Goal: Task Accomplishment & Management: Manage account settings

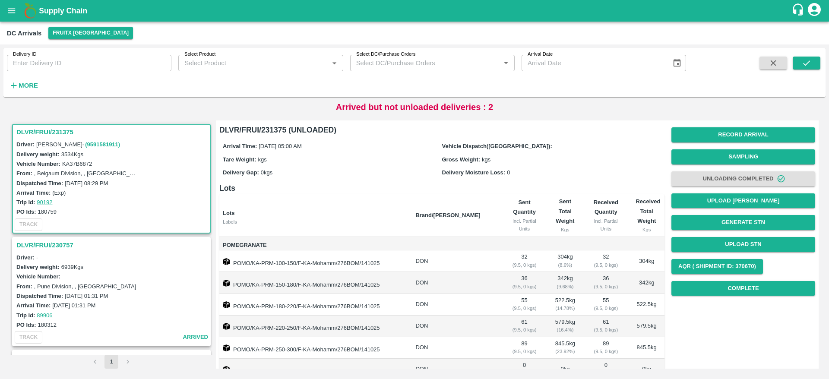
click at [59, 13] on b "Supply Chain" at bounding box center [63, 10] width 48 height 9
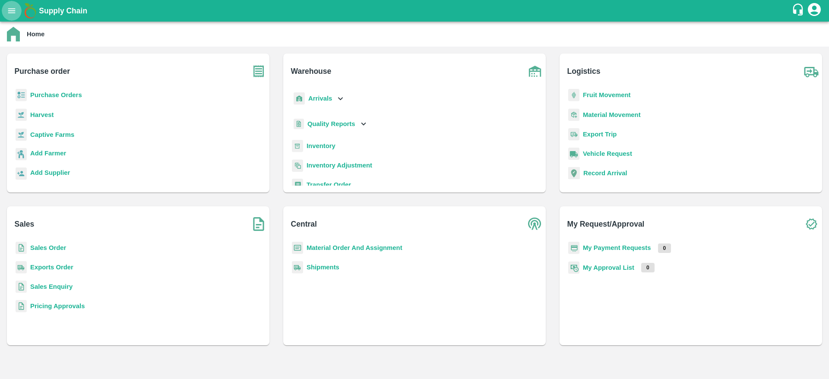
click at [6, 7] on button "open drawer" at bounding box center [12, 11] width 20 height 20
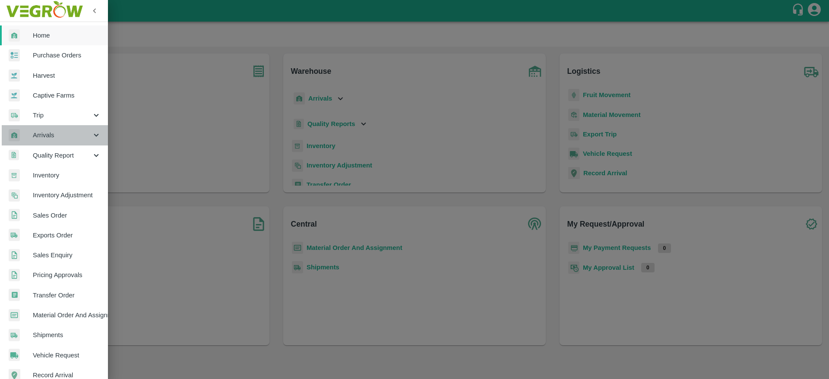
click at [58, 136] on span "Arrivals" at bounding box center [62, 134] width 59 height 9
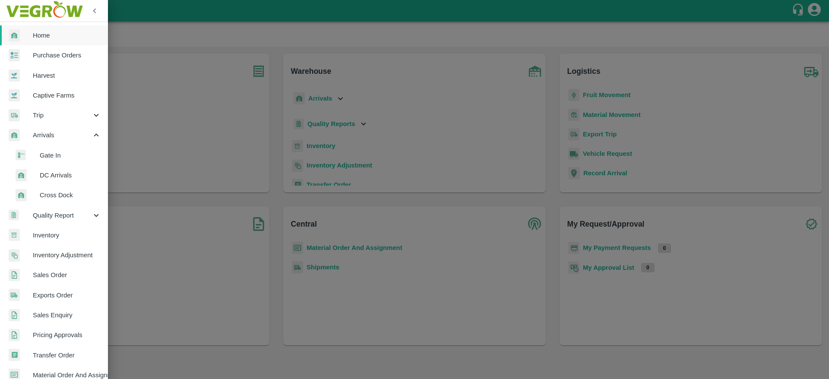
click at [60, 167] on li "DC Arrivals" at bounding box center [57, 175] width 101 height 20
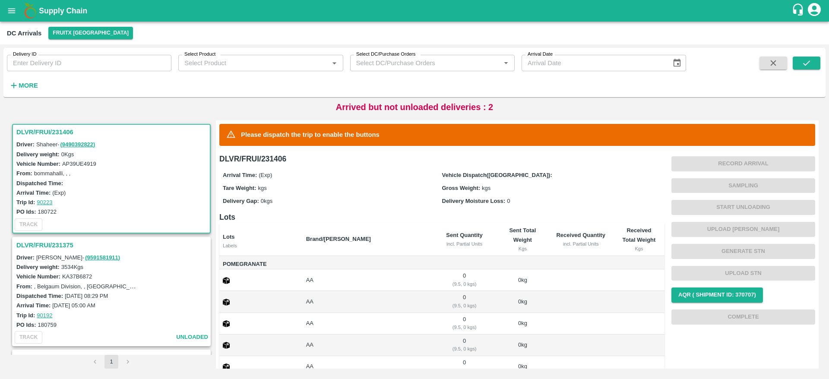
click at [40, 130] on h3 "DLVR/FRUI/231406" at bounding box center [112, 131] width 192 height 11
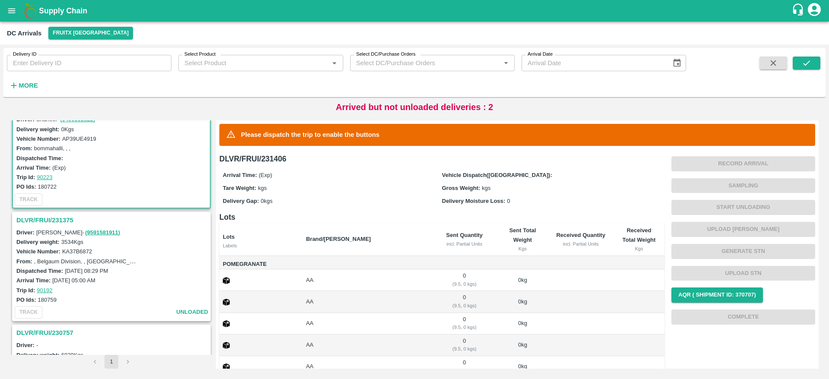
scroll to position [25, 0]
click at [31, 218] on h3 "DLVR/FRUI/231375" at bounding box center [112, 219] width 192 height 11
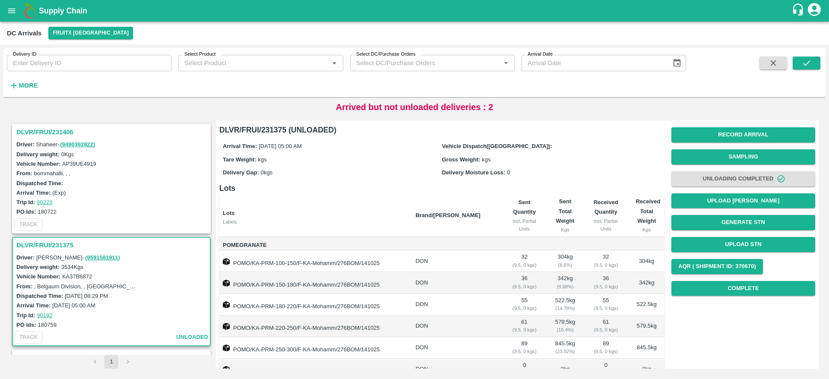
click at [48, 132] on h3 "DLVR/FRUI/231406" at bounding box center [112, 131] width 192 height 11
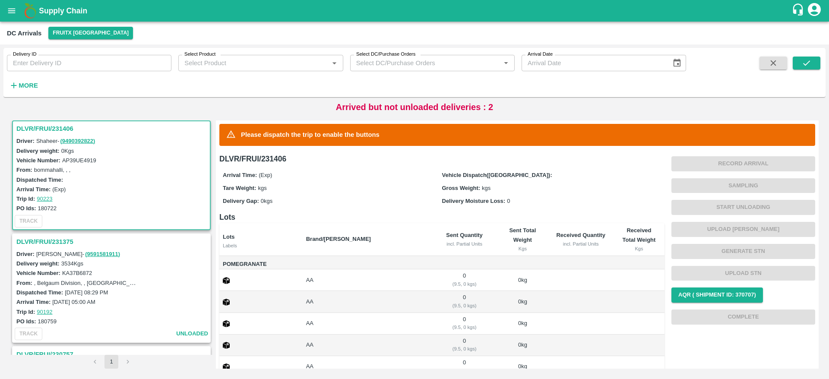
scroll to position [71, 0]
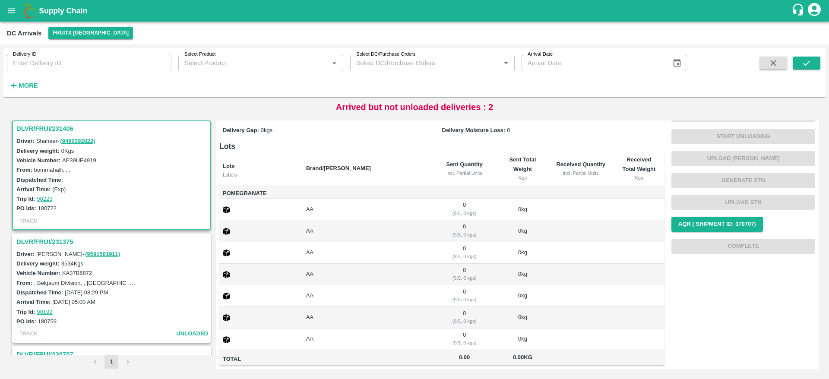
click at [47, 242] on h3 "DLVR/FRUI/231375" at bounding box center [112, 241] width 192 height 11
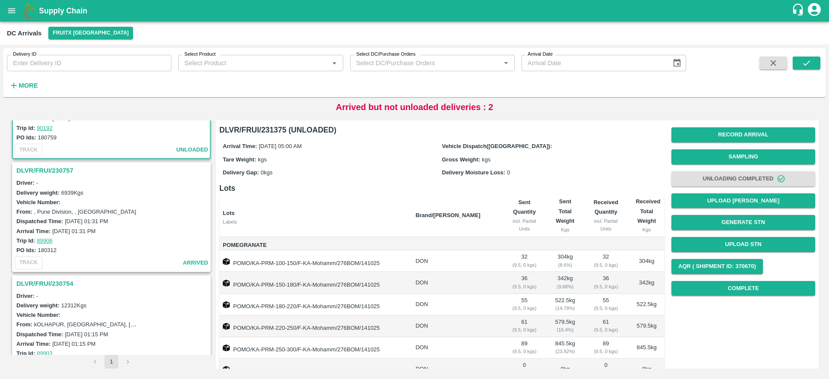
scroll to position [189, 0]
click at [29, 168] on h3 "DLVR/FRUI/230757" at bounding box center [112, 169] width 192 height 11
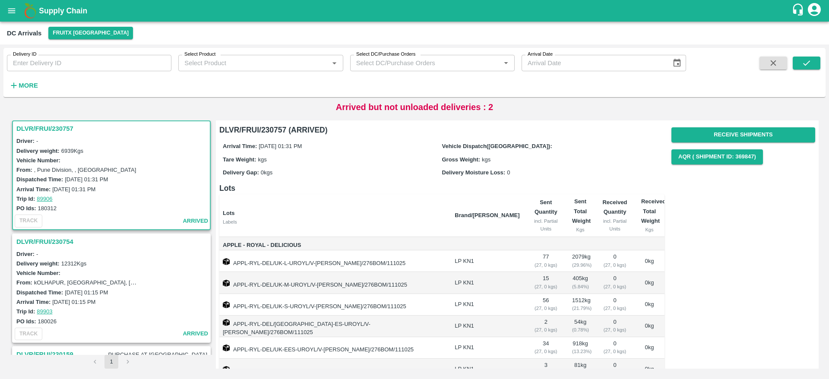
scroll to position [105, 0]
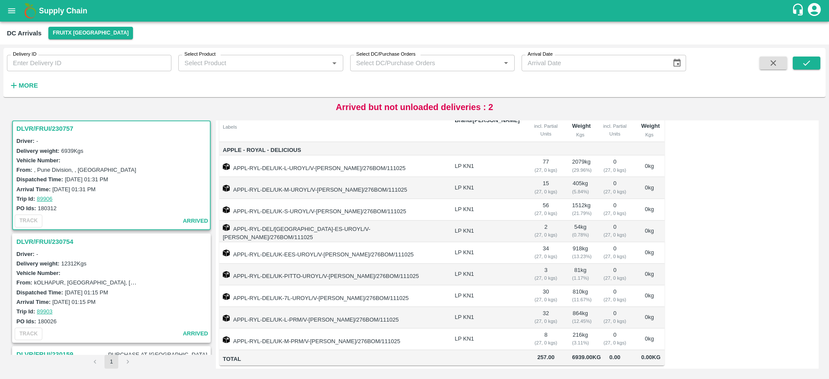
click at [57, 244] on h3 "DLVR/FRUI/230754" at bounding box center [112, 241] width 192 height 11
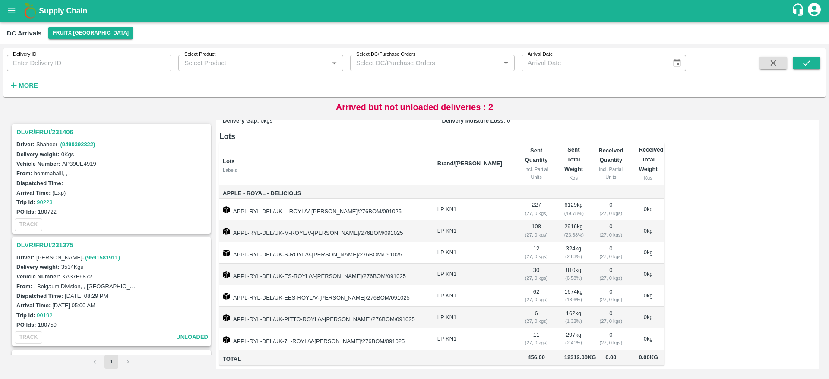
click at [47, 126] on h3 "DLVR/FRUI/231406" at bounding box center [112, 131] width 192 height 11
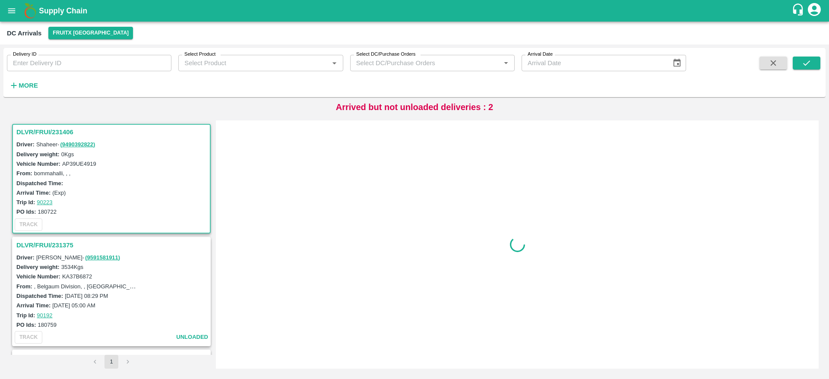
scroll to position [3, 0]
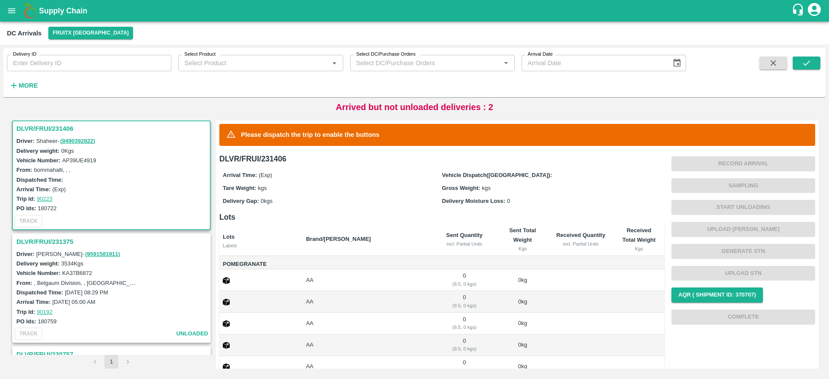
click at [32, 242] on h3 "DLVR/FRUI/231375" at bounding box center [112, 241] width 192 height 11
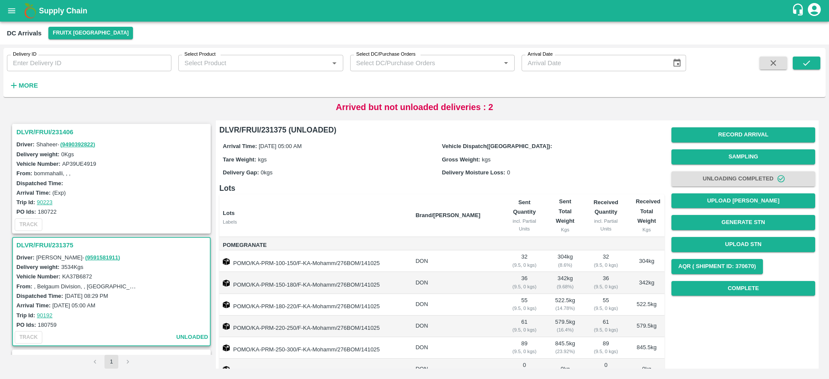
click at [41, 136] on h3 "DLVR/FRUI/231406" at bounding box center [112, 131] width 192 height 11
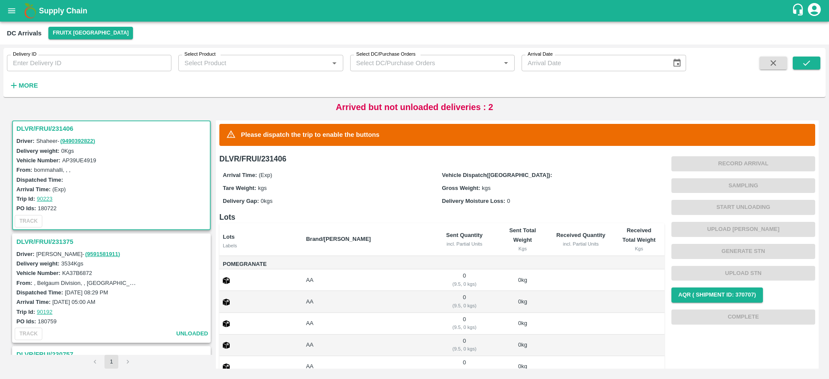
click at [36, 241] on h3 "DLVR/FRUI/231375" at bounding box center [112, 241] width 192 height 11
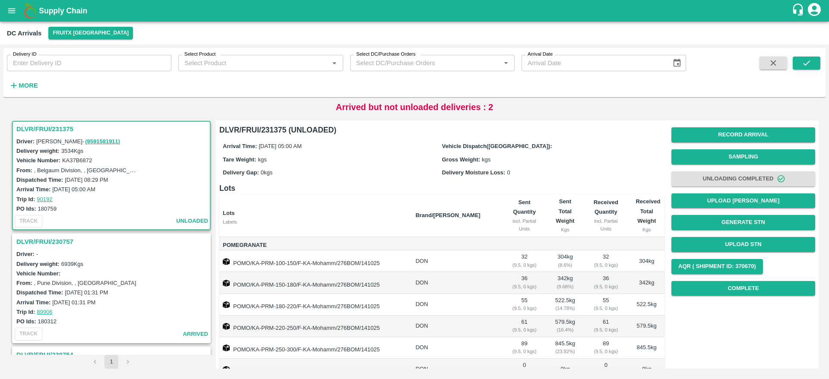
click at [41, 130] on h3 "DLVR/FRUI/231375" at bounding box center [112, 128] width 192 height 11
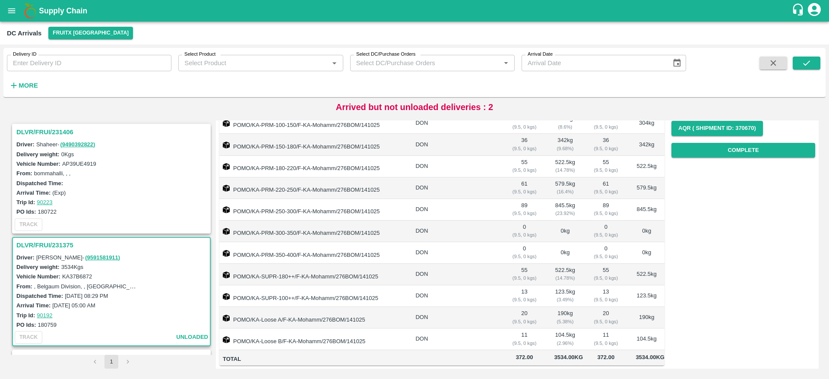
click at [52, 241] on h3 "DLVR/FRUI/231375" at bounding box center [112, 244] width 192 height 11
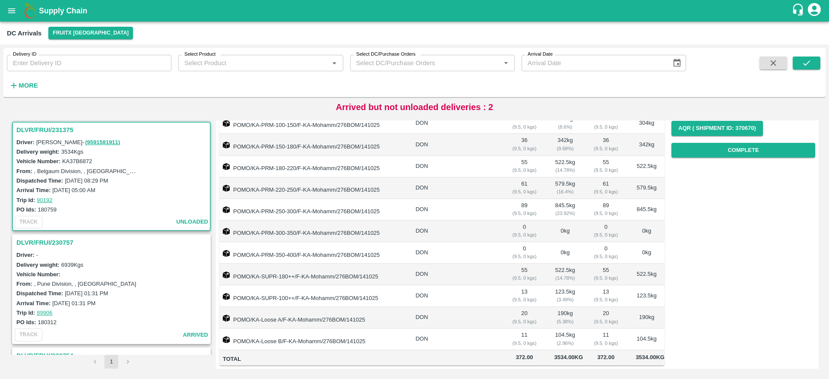
scroll to position [116, 0]
click at [44, 127] on h3 "DLVR/FRUI/231375" at bounding box center [112, 128] width 192 height 11
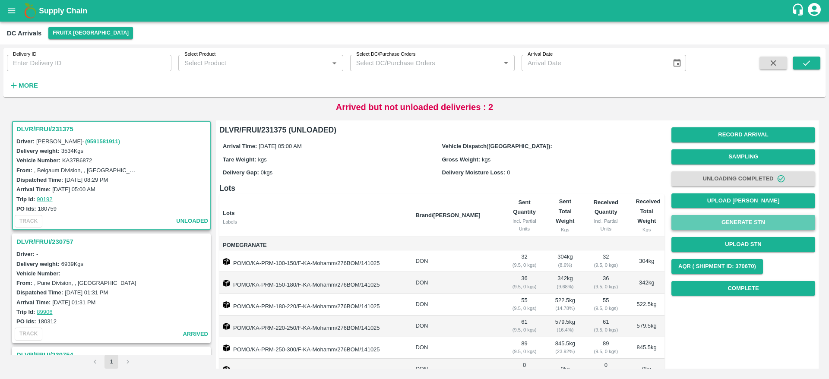
click at [737, 220] on button "Generate STN" at bounding box center [743, 222] width 144 height 15
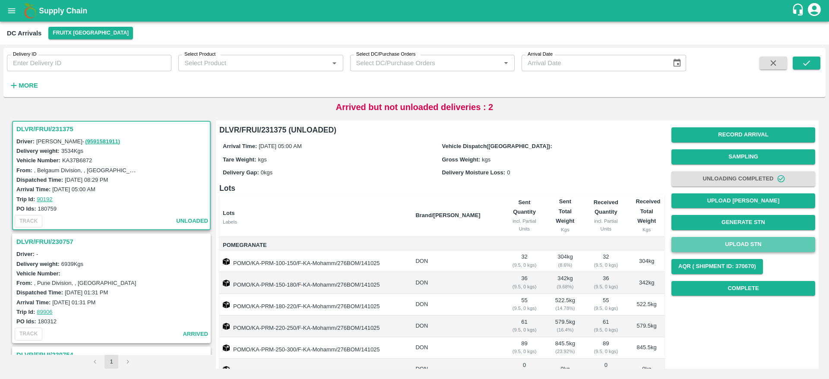
click at [725, 243] on button "Upload STN" at bounding box center [743, 244] width 144 height 15
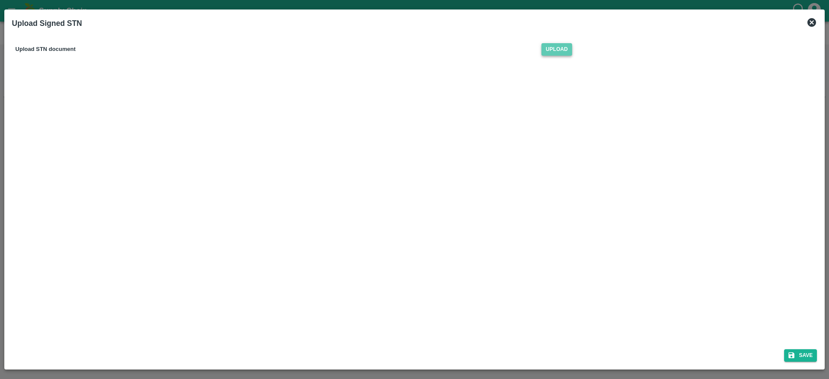
click at [553, 50] on span "Upload" at bounding box center [556, 49] width 31 height 13
click at [0, 0] on input "Upload" at bounding box center [0, 0] width 0 height 0
click at [800, 355] on button "Save" at bounding box center [800, 355] width 33 height 13
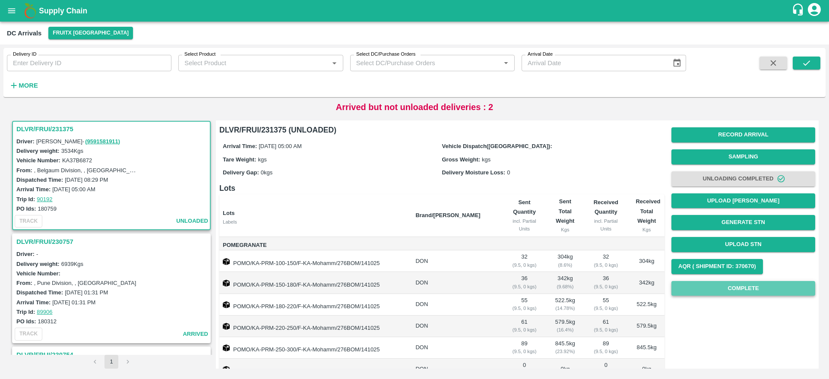
click at [741, 292] on button "Complete" at bounding box center [743, 288] width 144 height 15
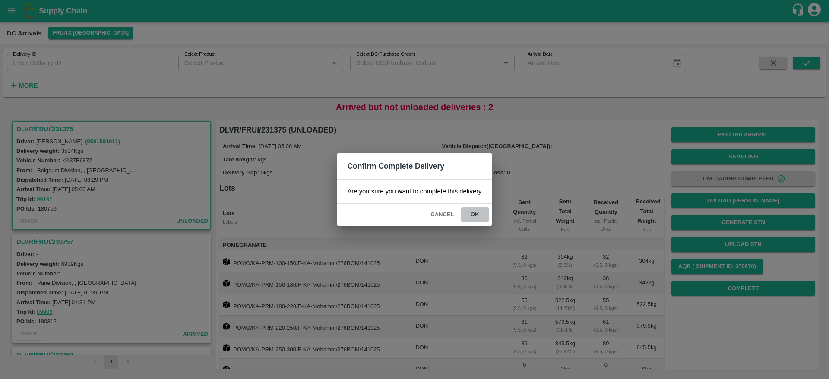
click at [475, 215] on button "ok" at bounding box center [475, 214] width 28 height 15
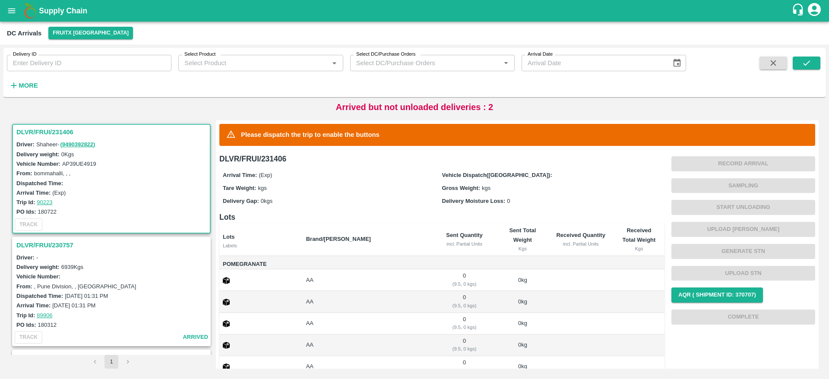
click at [47, 132] on h3 "DLVR/FRUI/231406" at bounding box center [112, 131] width 192 height 11
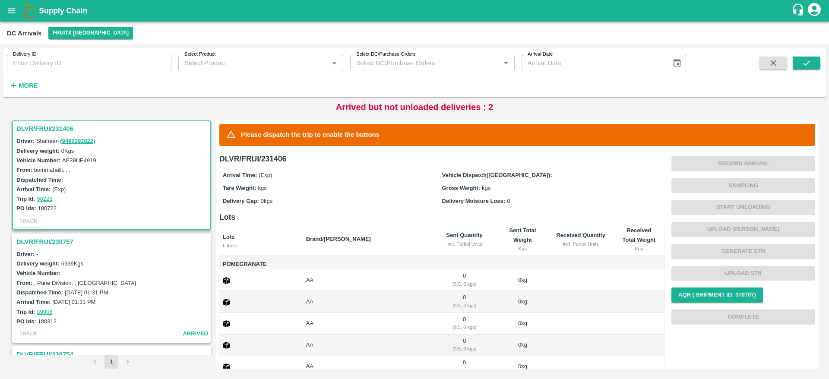
click at [43, 126] on h3 "DLVR/FRUI/231406" at bounding box center [112, 128] width 192 height 11
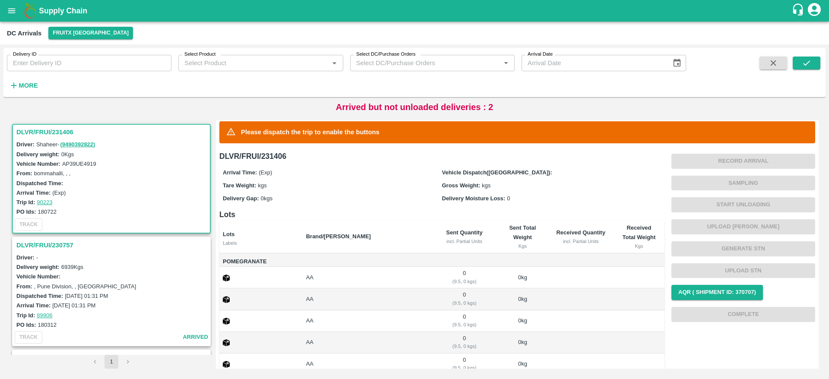
scroll to position [1, 0]
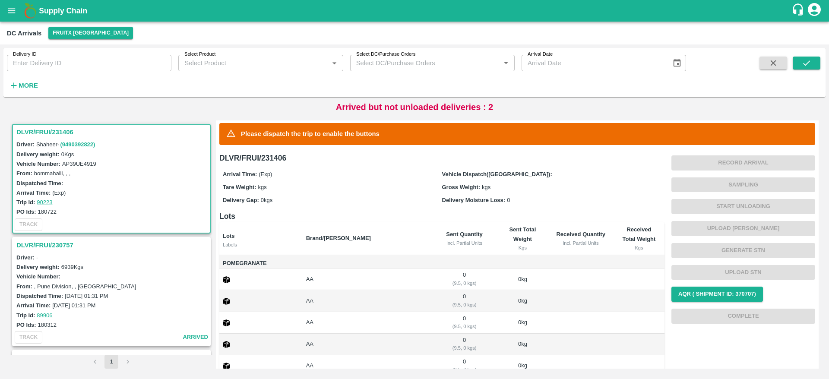
click at [40, 138] on div "DLVR/FRUI/231406" at bounding box center [111, 132] width 197 height 15
click at [40, 133] on h3 "DLVR/FRUI/231406" at bounding box center [112, 131] width 192 height 11
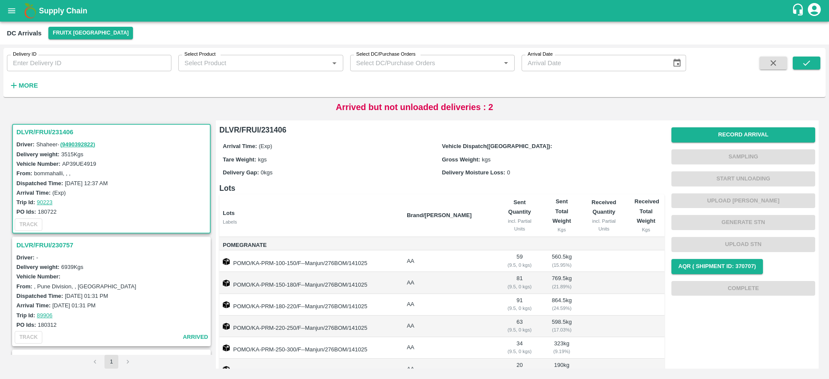
scroll to position [62, 0]
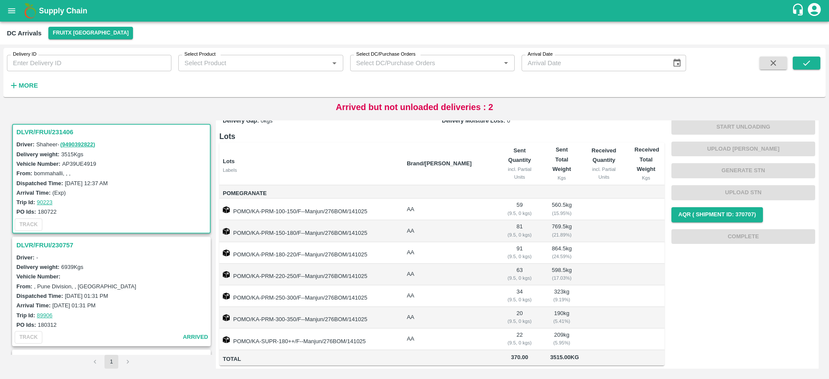
click at [37, 138] on div "DLVR/FRUI/231406" at bounding box center [111, 132] width 197 height 15
click at [52, 128] on h3 "DLVR/FRUI/231406" at bounding box center [112, 131] width 192 height 11
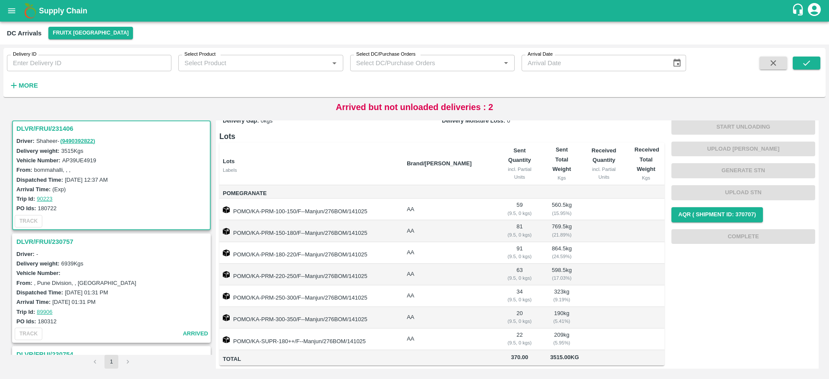
scroll to position [0, 0]
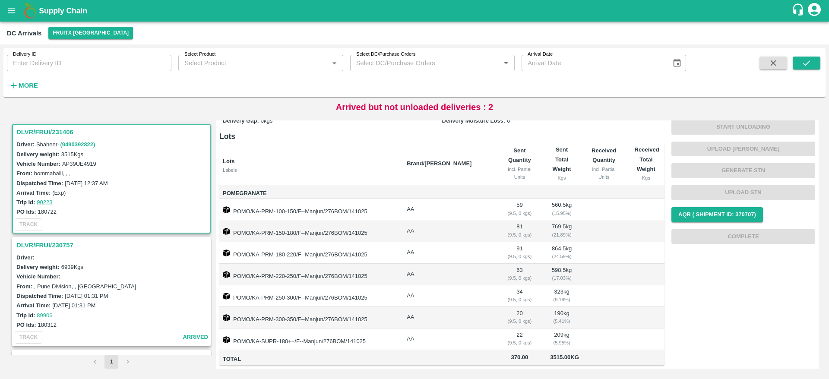
click at [39, 129] on h3 "DLVR/FRUI/231406" at bounding box center [112, 131] width 192 height 11
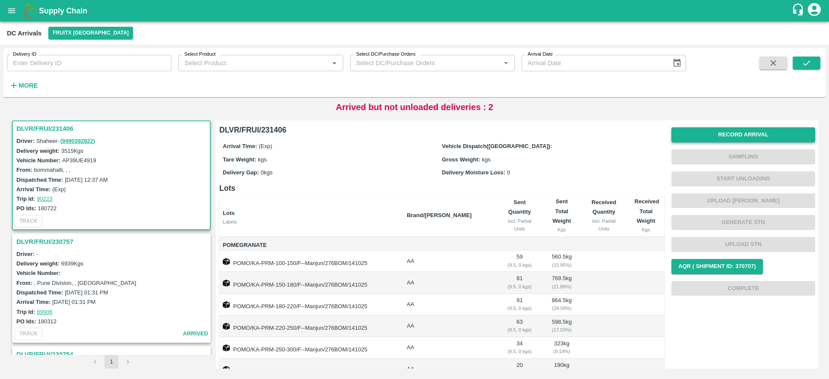
click at [728, 139] on button "Record Arrival" at bounding box center [743, 134] width 144 height 15
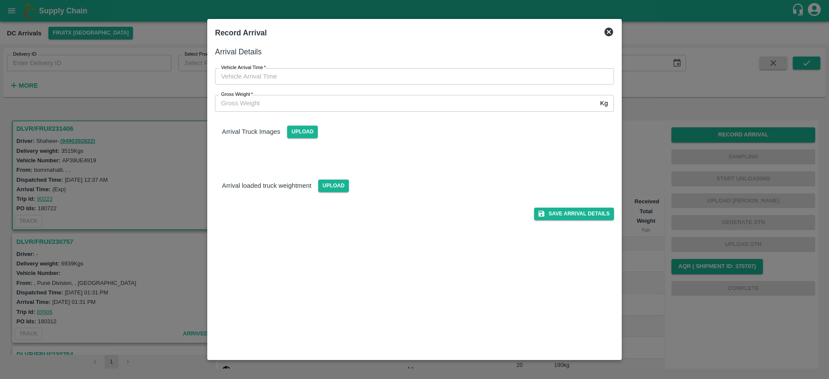
type input "DD/MM/YYYY hh:mm aa"
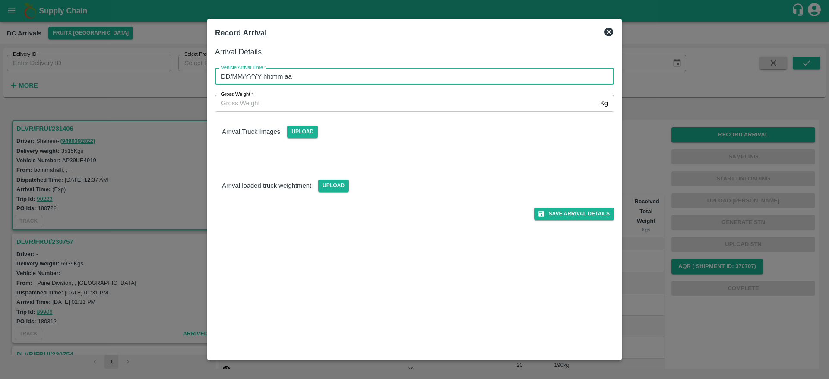
click at [388, 83] on input "DD/MM/YYYY hh:mm aa" at bounding box center [411, 76] width 393 height 16
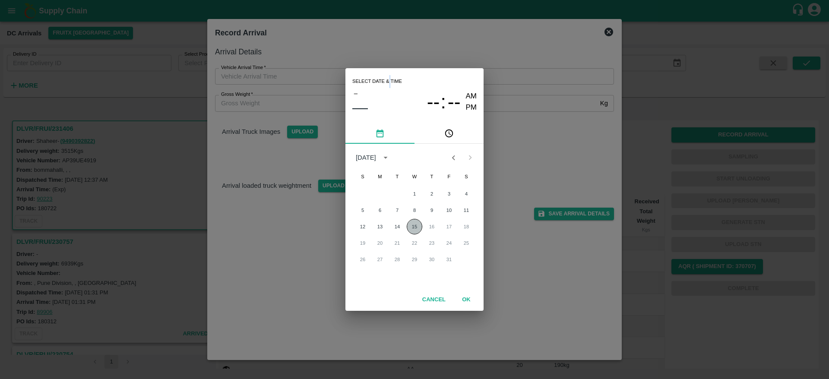
click at [415, 221] on button "15" at bounding box center [414, 227] width 16 height 16
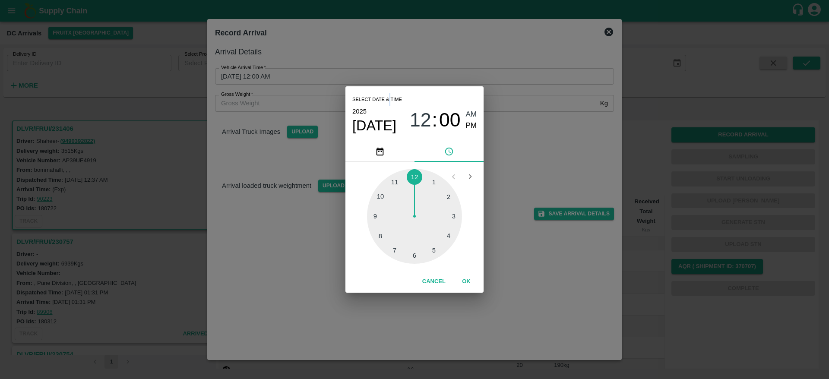
click at [397, 251] on div at bounding box center [414, 216] width 95 height 95
click at [415, 256] on div at bounding box center [414, 216] width 95 height 95
type input "15/10/2025 07:30 AM"
click at [463, 281] on button "OK" at bounding box center [466, 281] width 28 height 15
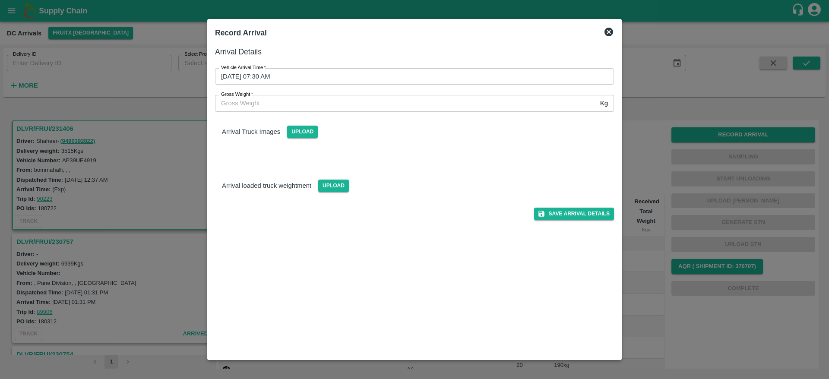
click at [577, 206] on div "Save Arrival Details" at bounding box center [411, 210] width 406 height 19
click at [575, 215] on button "Save Arrival Details" at bounding box center [574, 214] width 80 height 13
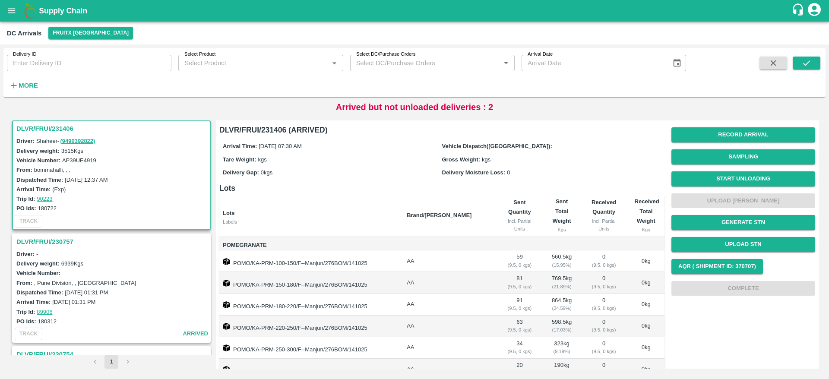
click at [40, 129] on h3 "DLVR/FRUI/231406" at bounding box center [112, 128] width 192 height 11
click at [733, 183] on button "Start Unloading" at bounding box center [743, 178] width 144 height 15
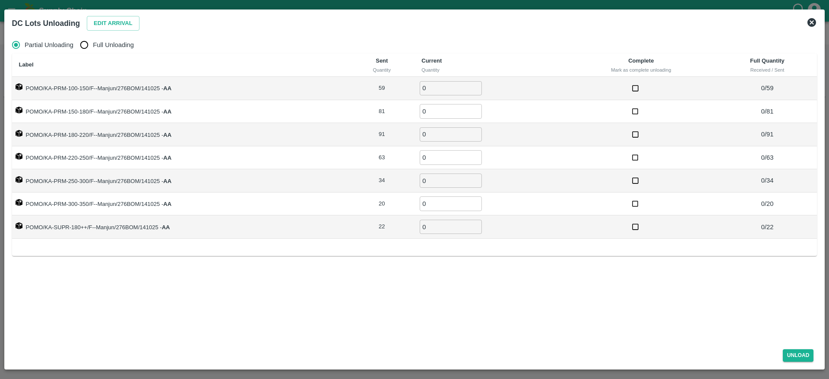
click at [119, 44] on span "Full Unloading" at bounding box center [113, 44] width 41 height 9
click at [93, 44] on input "Full Unloading" at bounding box center [84, 44] width 17 height 17
radio input "true"
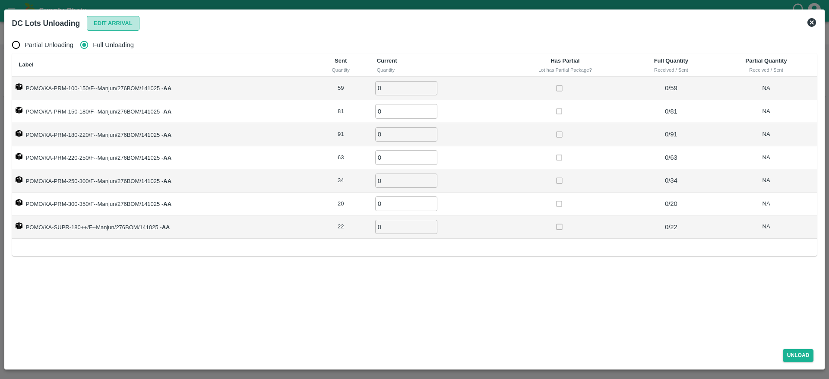
click at [115, 25] on button "Edit Arrival" at bounding box center [113, 23] width 53 height 15
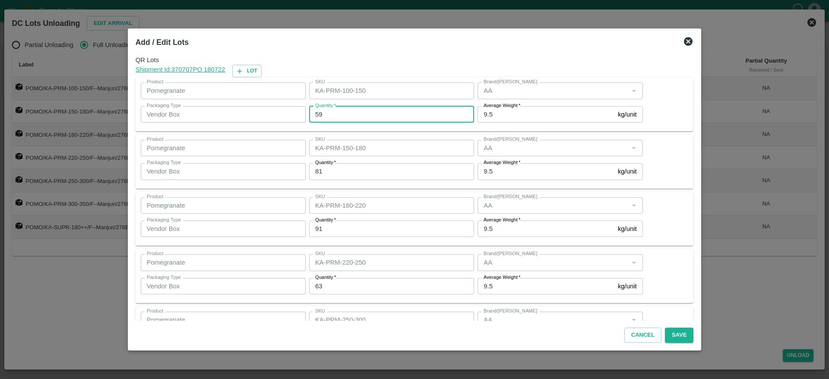
click at [369, 115] on input "59" at bounding box center [391, 114] width 165 height 16
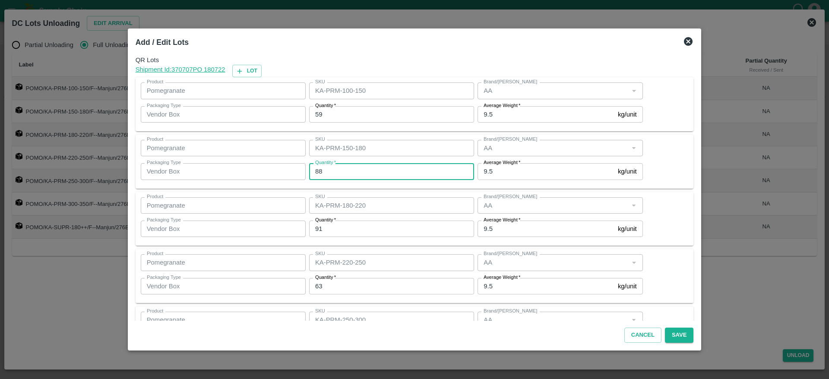
type input "88"
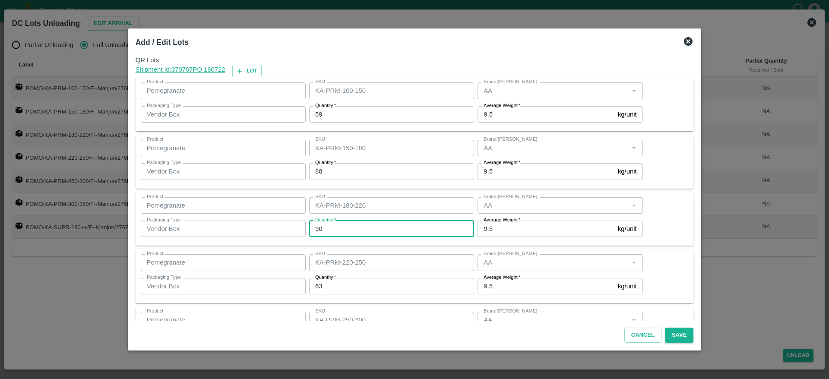
type input "90"
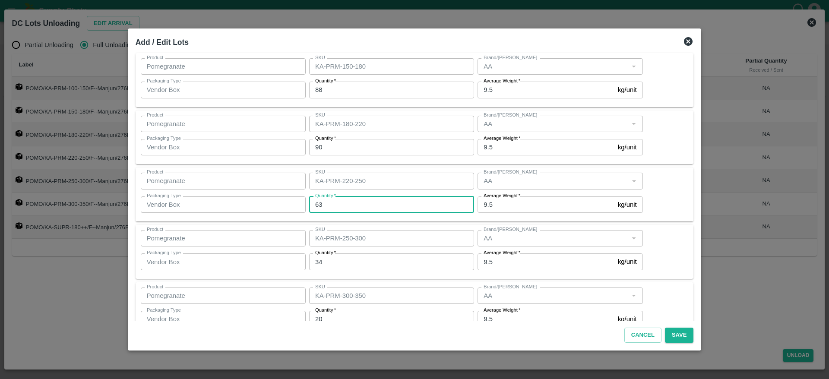
scroll to position [84, 0]
type input "63"
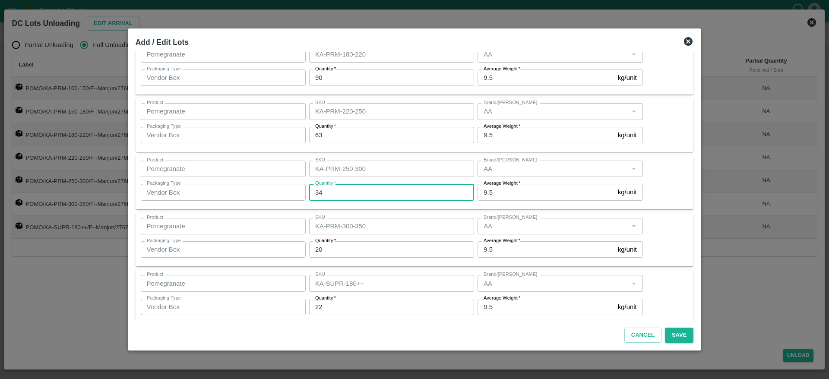
scroll to position [151, 0]
type input "31"
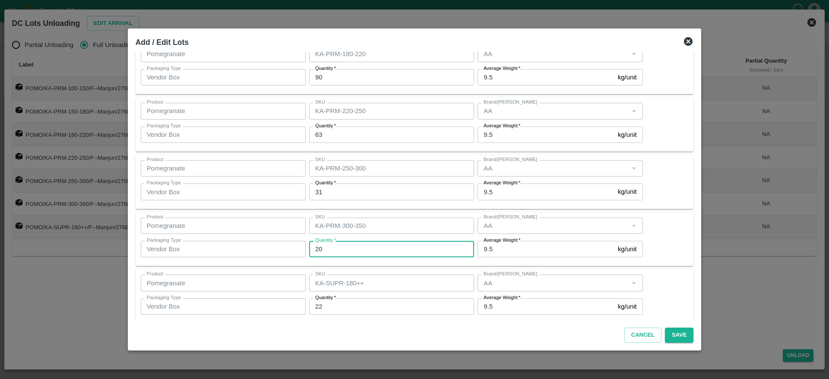
scroll to position [161, 0]
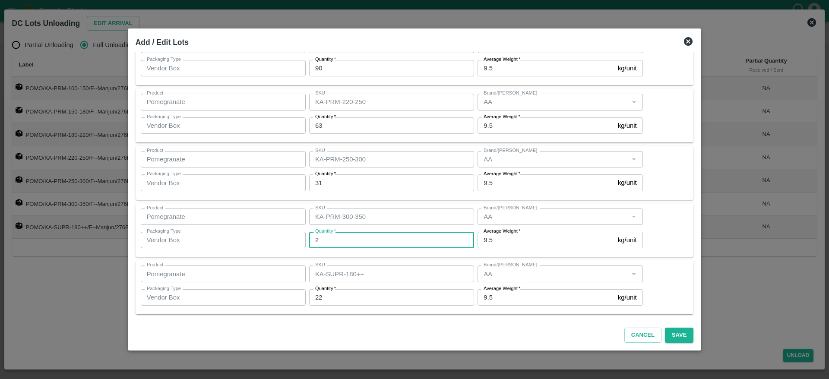
type input "20"
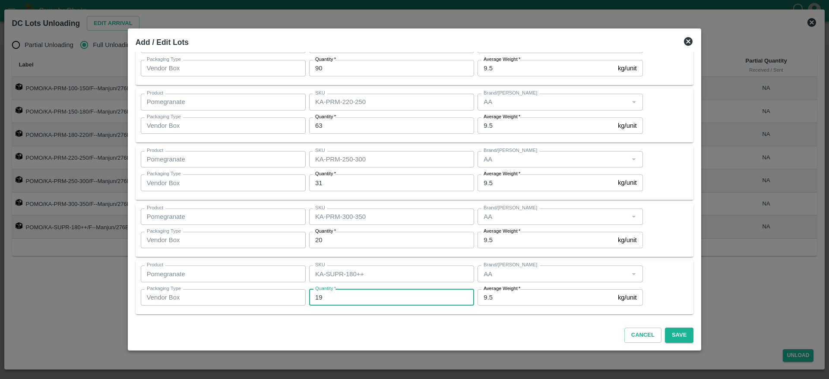
type input "19"
click at [665, 328] on button "Save" at bounding box center [679, 335] width 28 height 15
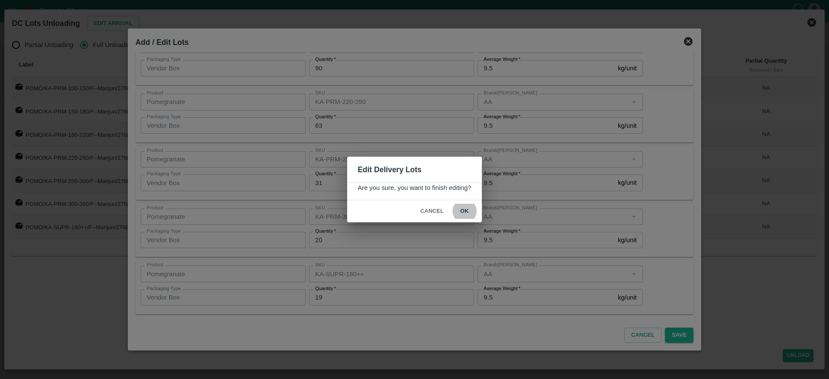
click at [451, 204] on button "ok" at bounding box center [465, 211] width 28 height 15
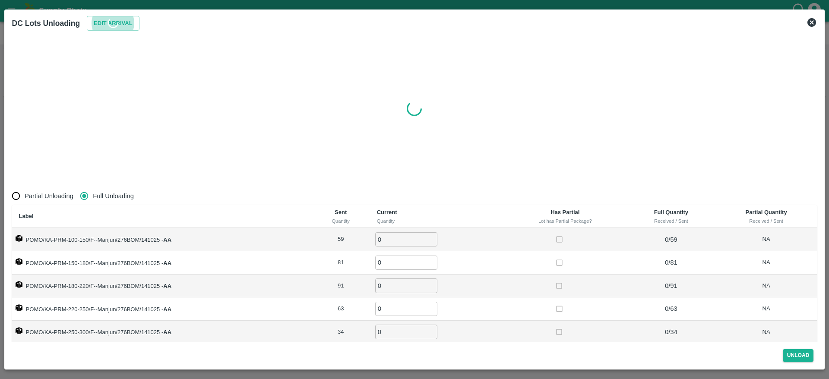
radio input "true"
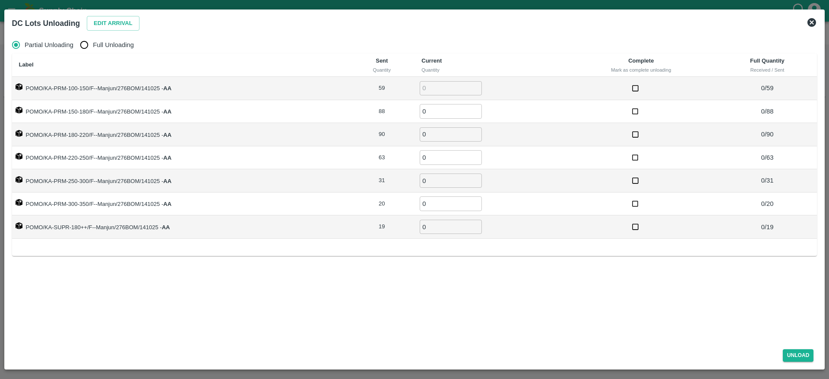
click at [97, 44] on span "Full Unloading" at bounding box center [113, 44] width 41 height 9
click at [93, 44] on input "Full Unloading" at bounding box center [84, 44] width 17 height 17
radio input "true"
type input "0"
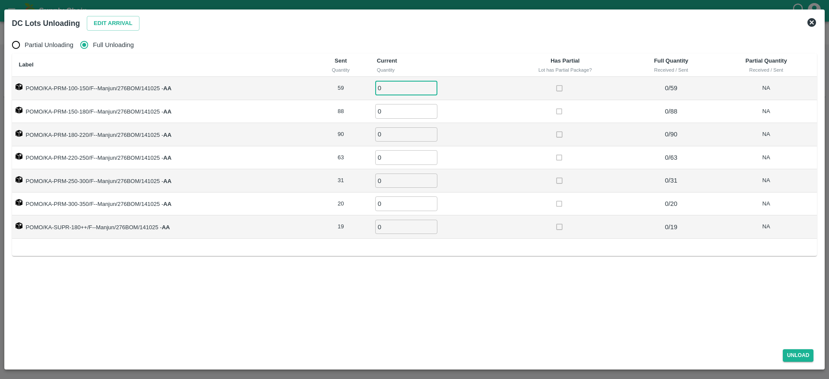
click at [388, 86] on input "0" at bounding box center [406, 88] width 62 height 14
type input "59"
type input "88"
type input "90"
type input "63"
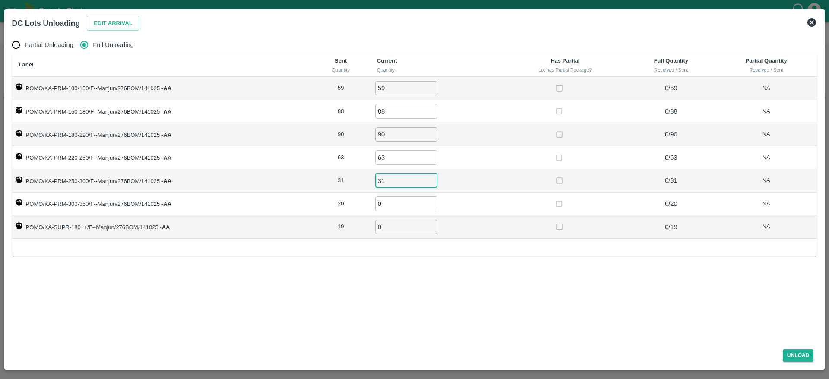
type input "31"
type input "20"
type input "19"
click at [495, 349] on div "Unload" at bounding box center [415, 353] width 812 height 23
click at [803, 353] on button "Unload" at bounding box center [797, 355] width 31 height 13
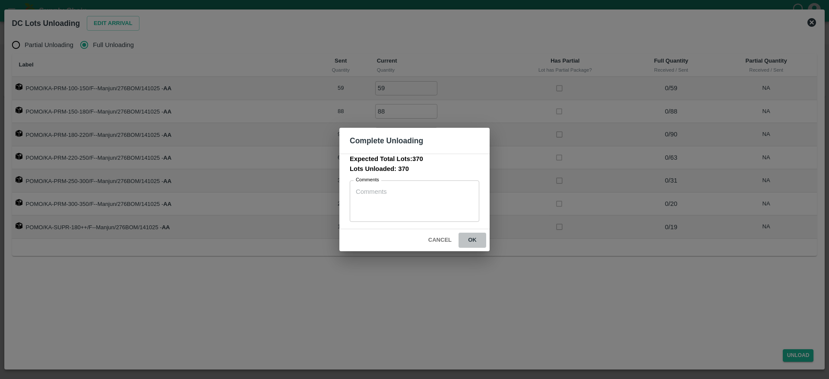
click at [472, 238] on button "ok" at bounding box center [472, 240] width 28 height 15
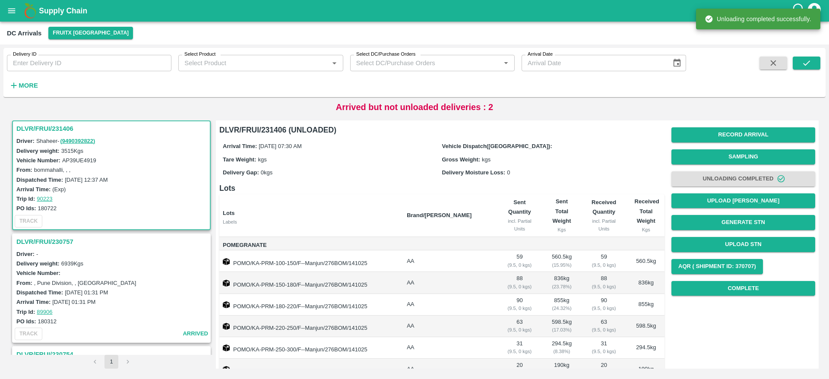
scroll to position [0, 0]
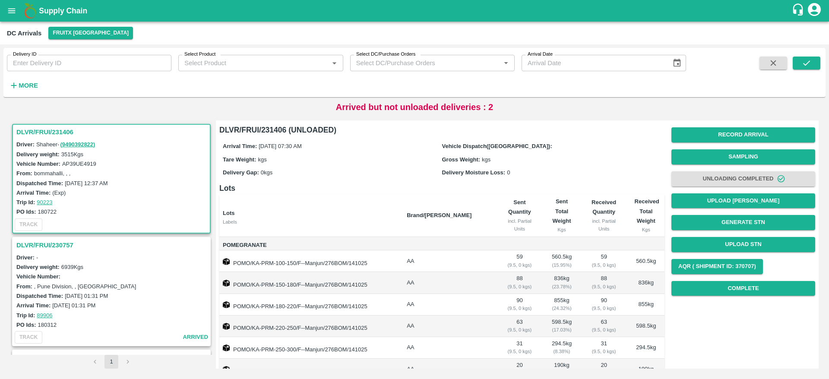
click at [57, 131] on h3 "DLVR/FRUI/231406" at bounding box center [112, 131] width 192 height 11
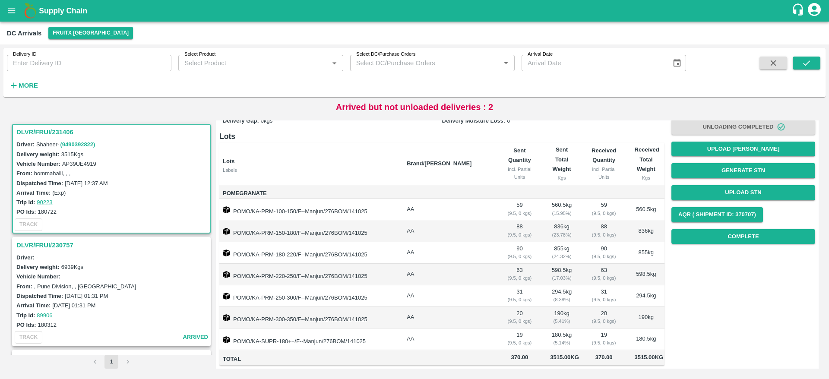
click at [48, 128] on h3 "DLVR/FRUI/231406" at bounding box center [112, 131] width 192 height 11
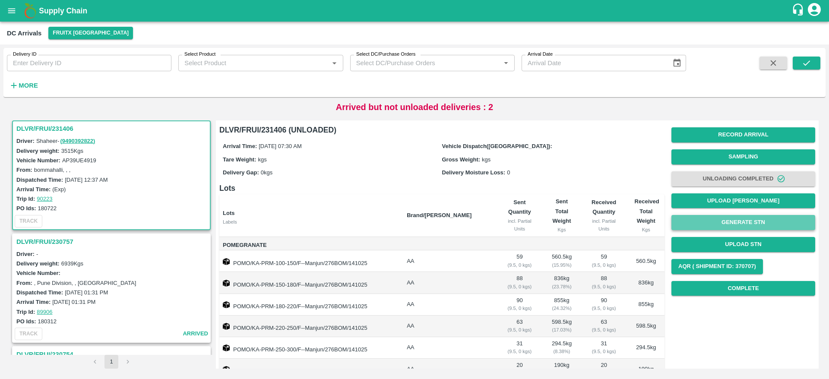
click at [744, 223] on button "Generate STN" at bounding box center [743, 222] width 144 height 15
click at [51, 126] on h3 "DLVR/FRUI/231406" at bounding box center [112, 128] width 192 height 11
click at [32, 126] on h3 "DLVR/FRUI/231406" at bounding box center [112, 128] width 192 height 11
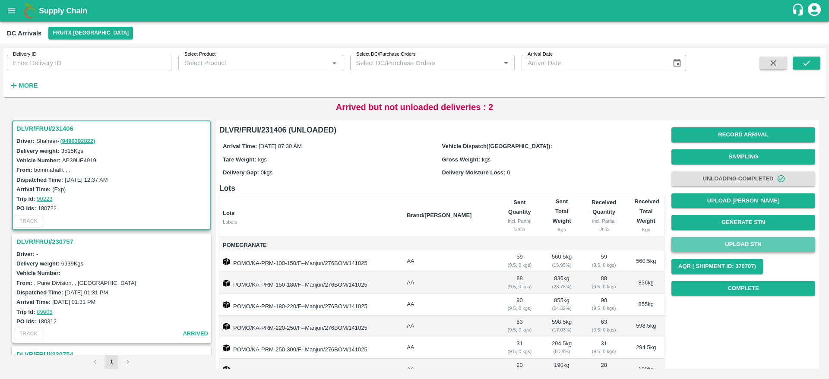
click at [756, 245] on button "Upload STN" at bounding box center [743, 244] width 144 height 15
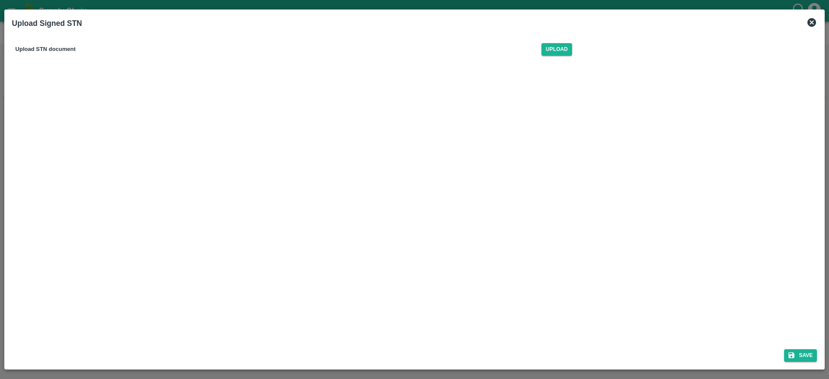
click at [566, 56] on div "Upload STN document Upload" at bounding box center [293, 49] width 563 height 26
click at [563, 55] on span "Upload" at bounding box center [556, 49] width 31 height 13
click at [0, 0] on input "Upload" at bounding box center [0, 0] width 0 height 0
click at [797, 356] on button "Save" at bounding box center [800, 355] width 33 height 13
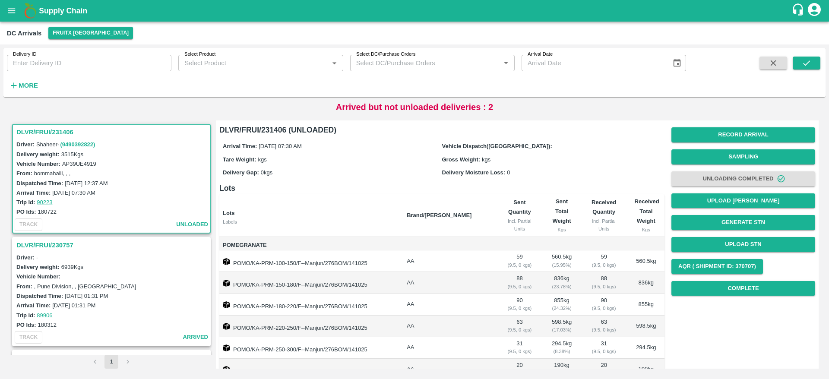
click at [37, 128] on h3 "DLVR/FRUI/231406" at bounding box center [112, 131] width 192 height 11
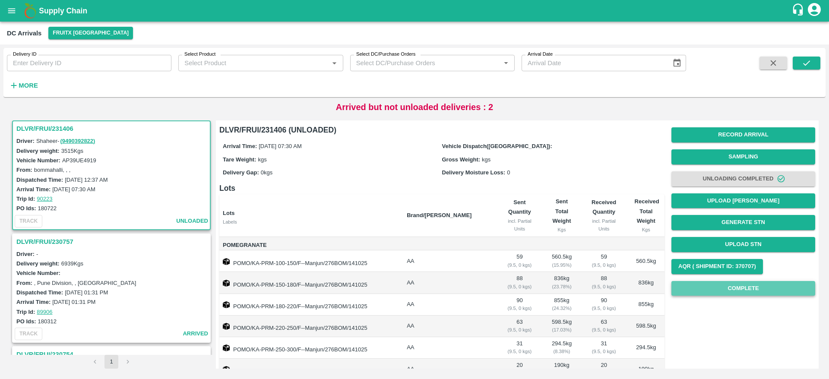
click at [724, 283] on button "Complete" at bounding box center [743, 288] width 144 height 15
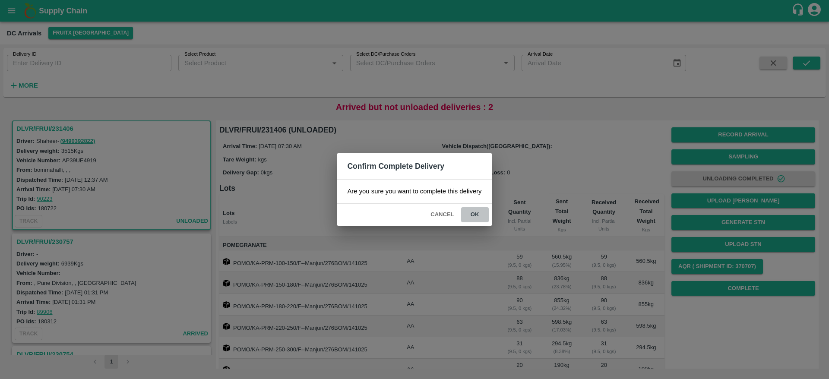
click at [478, 211] on button "ok" at bounding box center [475, 214] width 28 height 15
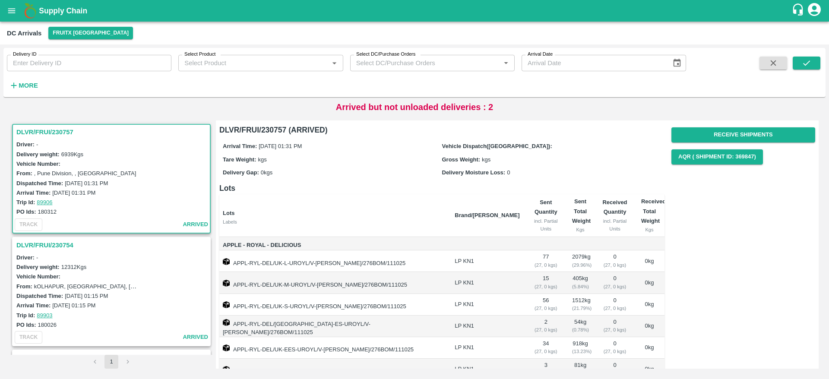
click at [47, 129] on h3 "DLVR/FRUI/230757" at bounding box center [112, 131] width 192 height 11
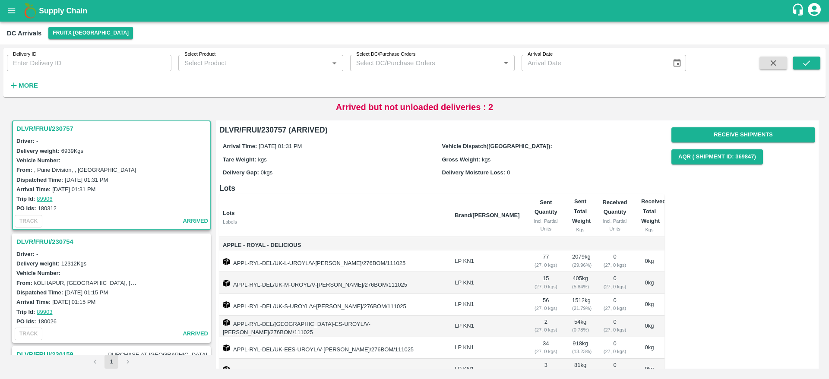
click at [52, 246] on h3 "DLVR/FRUI/230754" at bounding box center [112, 241] width 192 height 11
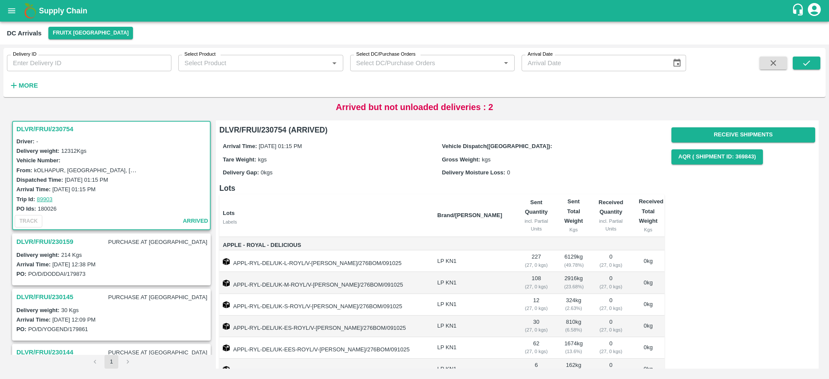
scroll to position [62, 0]
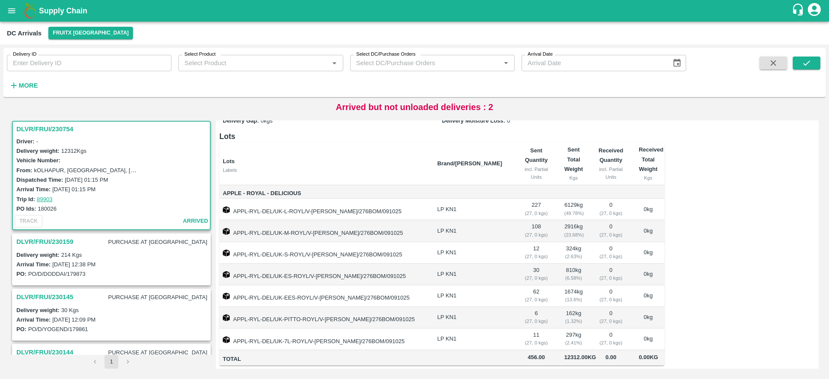
click at [51, 243] on h3 "DLVR/FRUI/230159" at bounding box center [44, 241] width 57 height 11
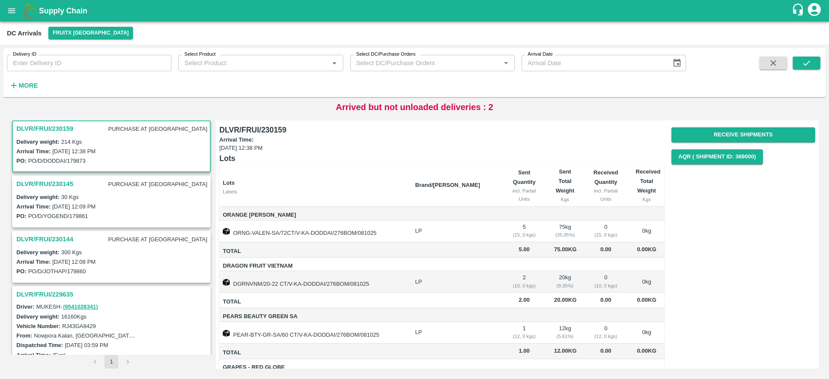
scroll to position [146, 0]
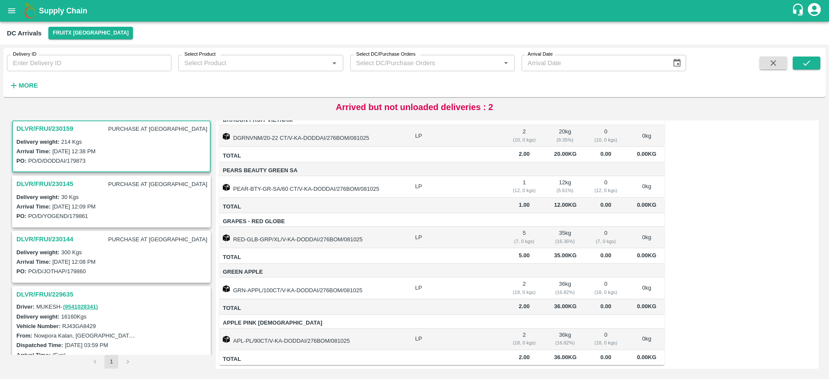
click at [61, 177] on div "DLVR/FRUI/230145 PURCHASE AT [GEOGRAPHIC_DATA]" at bounding box center [111, 184] width 197 height 16
click at [61, 184] on h3 "DLVR/FRUI/230145" at bounding box center [44, 183] width 57 height 11
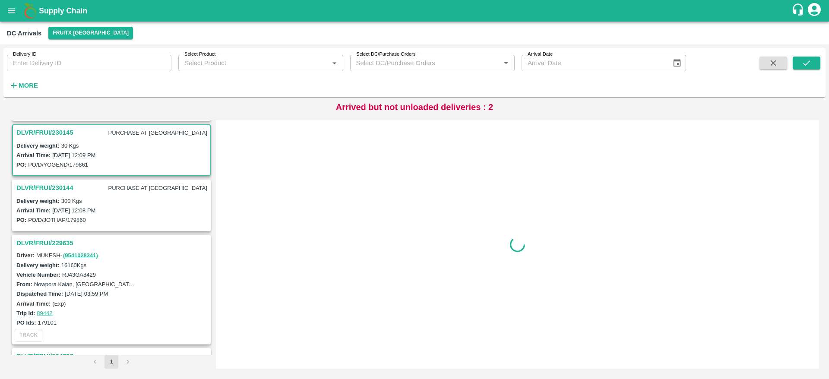
scroll to position [284, 0]
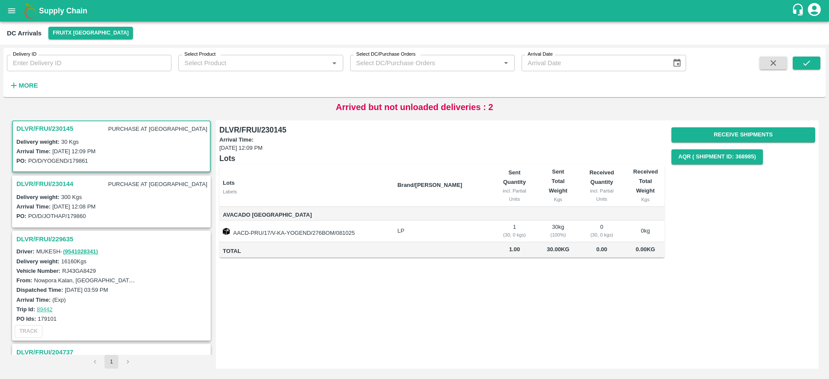
click at [45, 182] on h3 "DLVR/FRUI/230144" at bounding box center [44, 183] width 57 height 11
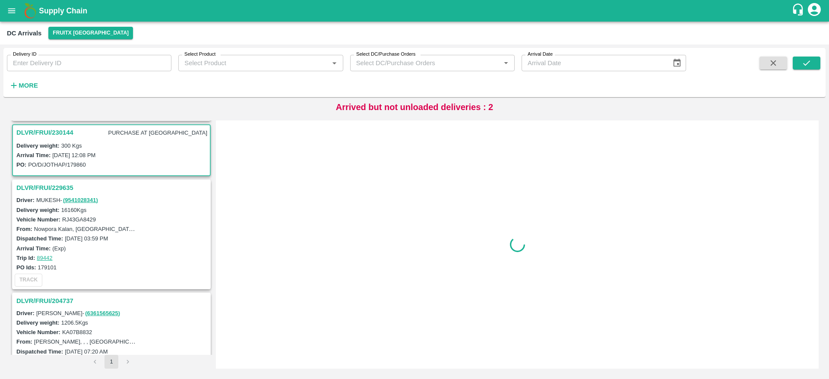
scroll to position [340, 0]
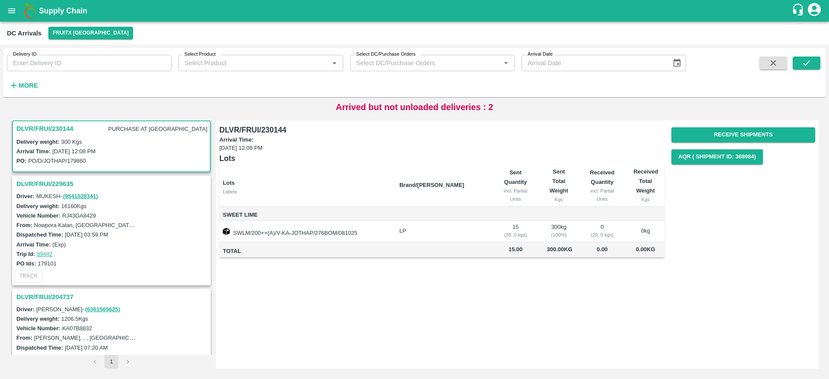
click at [45, 183] on h3 "DLVR/FRUI/229635" at bounding box center [112, 183] width 192 height 11
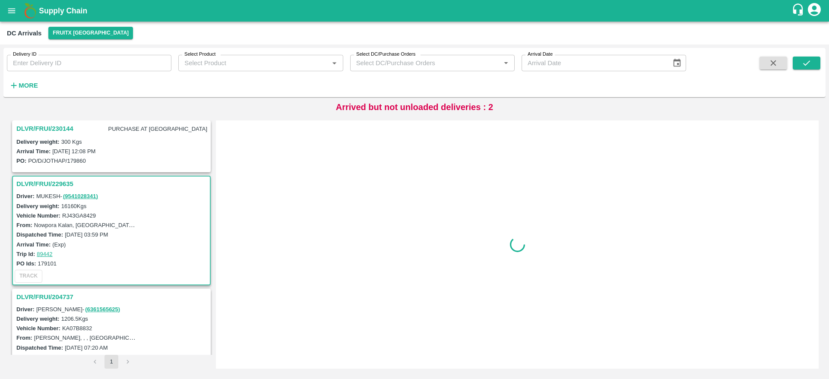
scroll to position [386, 0]
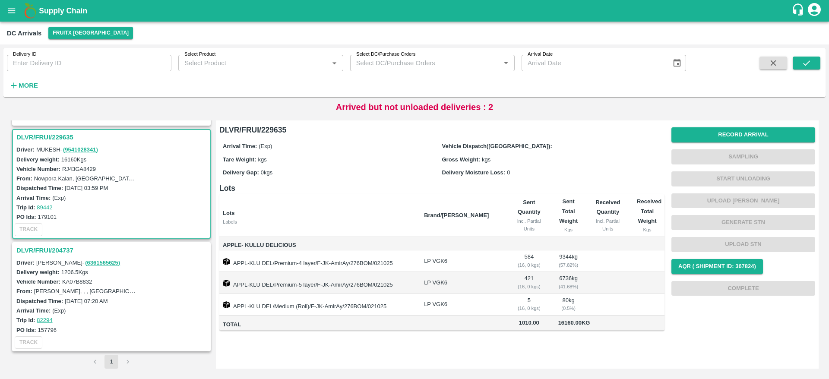
click at [48, 253] on h3 "DLVR/FRUI/204737" at bounding box center [112, 250] width 192 height 11
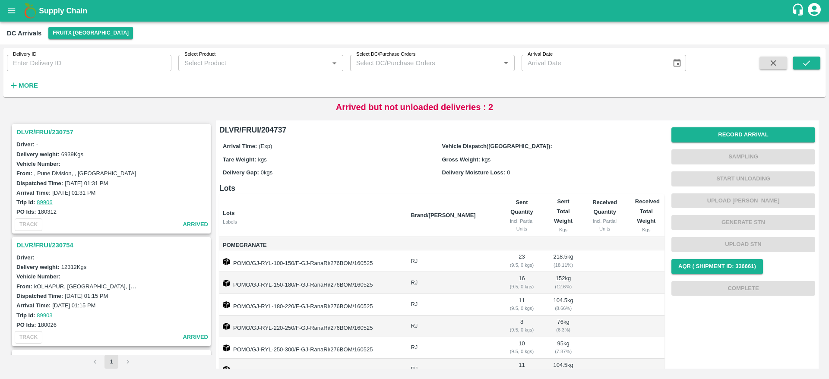
click at [42, 131] on h3 "DLVR/FRUI/230757" at bounding box center [112, 131] width 192 height 11
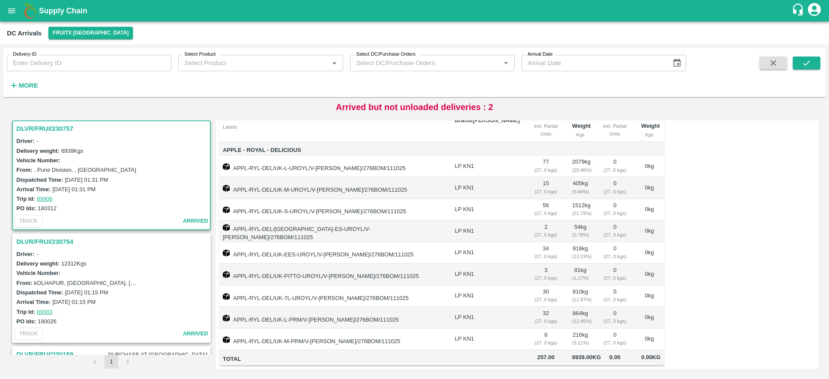
scroll to position [92, 0]
